Goal: Information Seeking & Learning: Learn about a topic

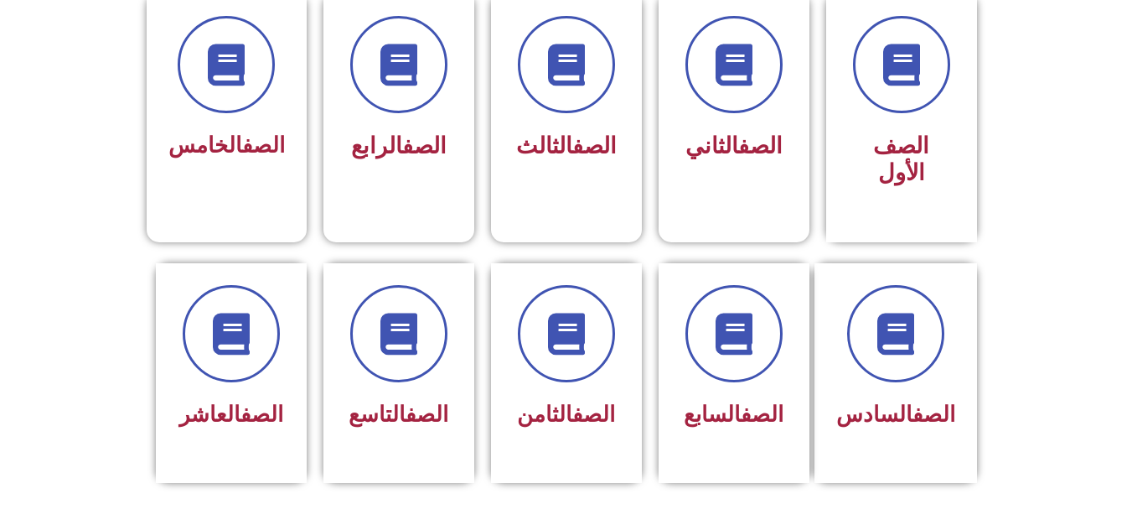
scroll to position [444, 0]
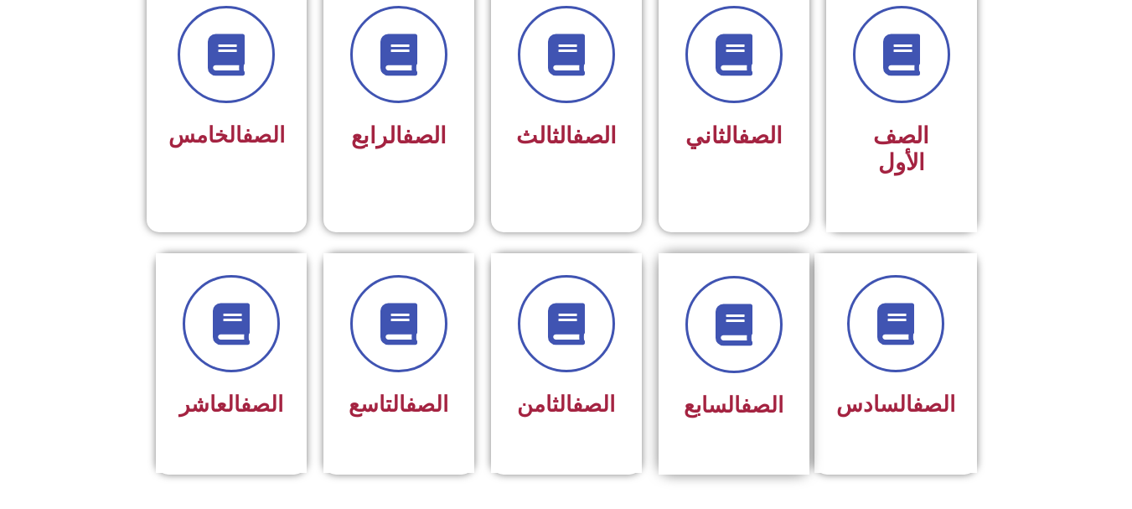
click at [779, 321] on div at bounding box center [734, 324] width 106 height 97
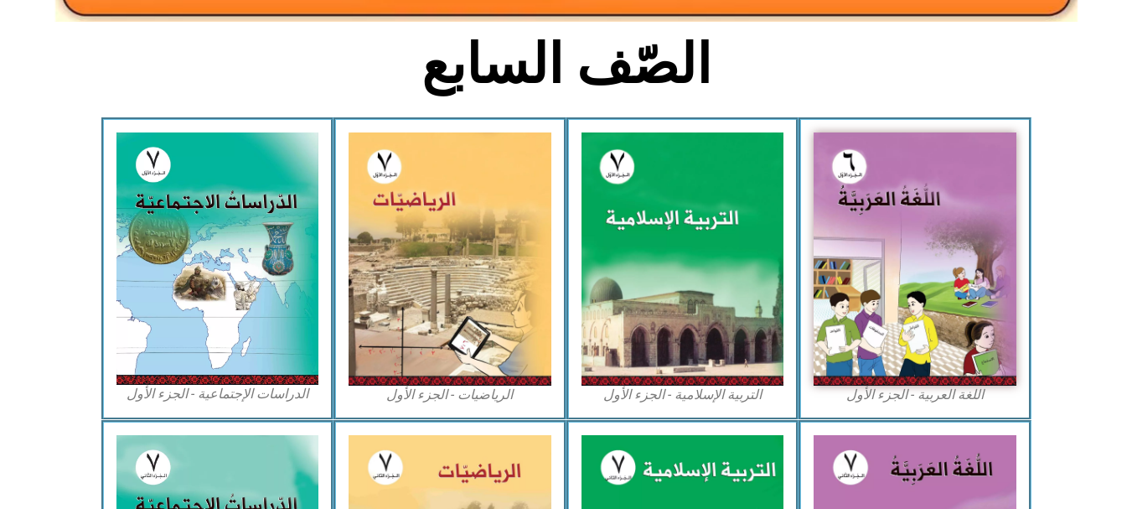
scroll to position [408, 0]
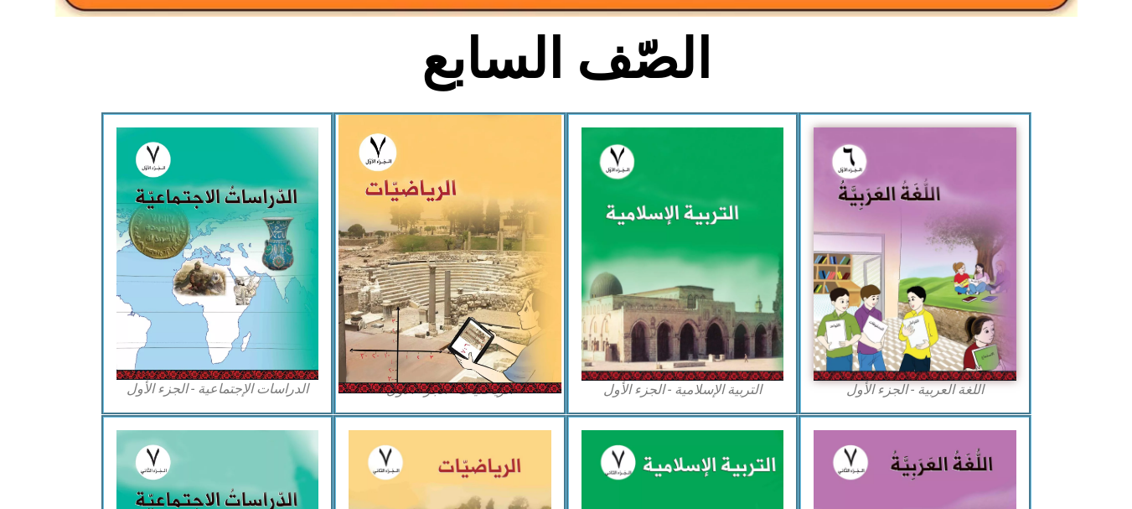
click at [463, 178] on img at bounding box center [450, 254] width 223 height 278
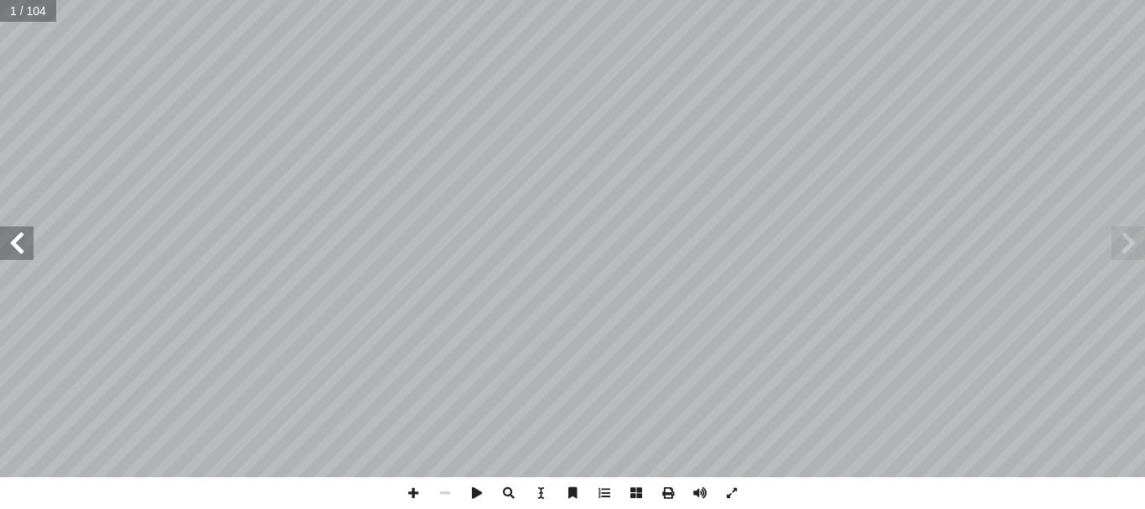
click at [23, 252] on span at bounding box center [17, 243] width 34 height 34
click at [23, 251] on span at bounding box center [17, 243] width 34 height 34
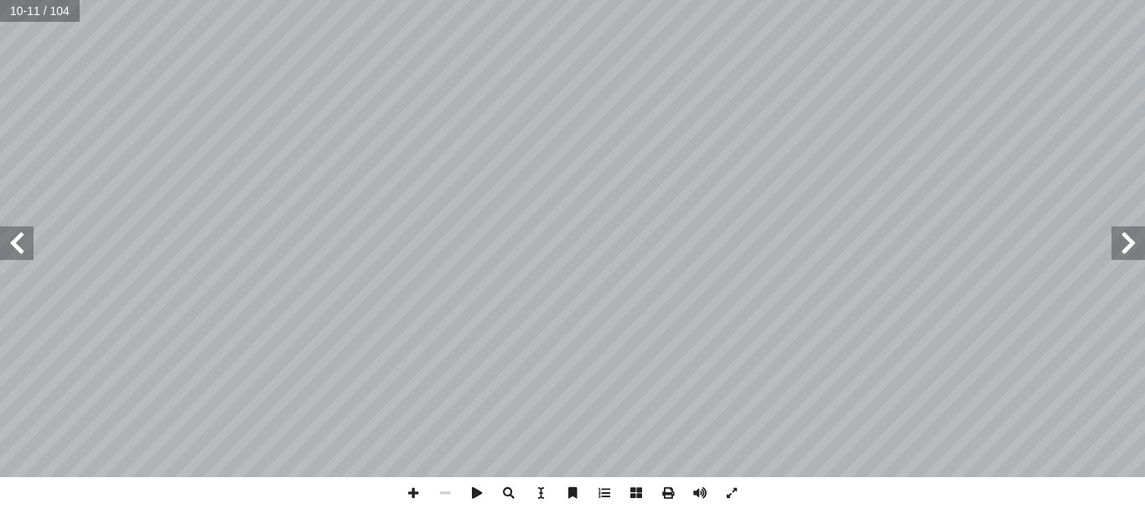
click at [12, 252] on span at bounding box center [17, 243] width 34 height 34
click at [414, 486] on span at bounding box center [413, 493] width 32 height 32
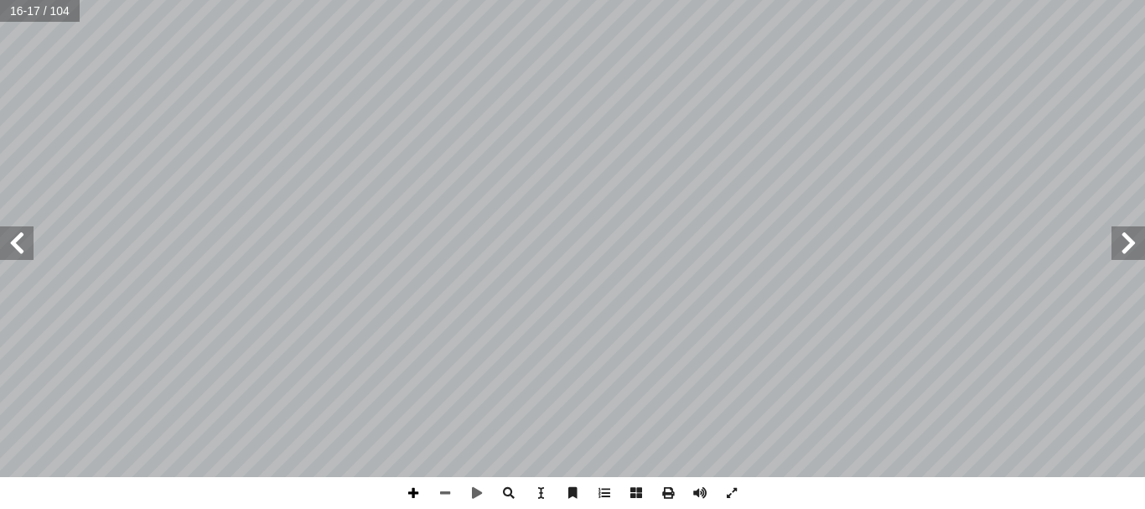
click at [414, 489] on span at bounding box center [413, 493] width 32 height 32
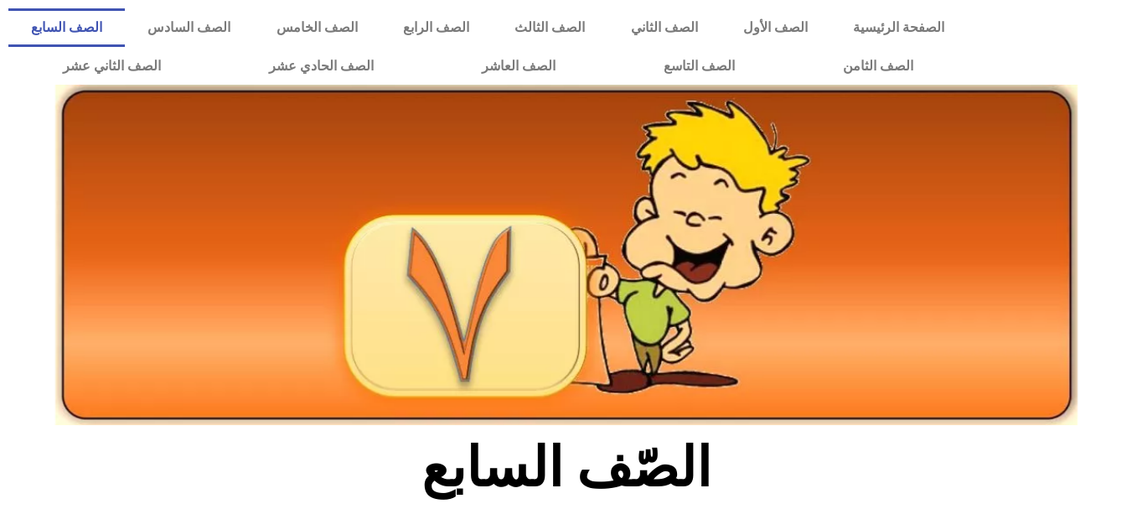
scroll to position [408, 0]
